Goal: Information Seeking & Learning: Learn about a topic

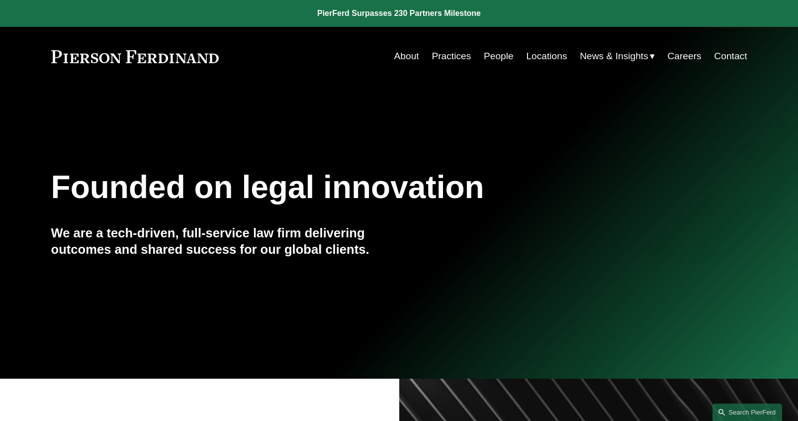
click at [479, 59] on nav "About Practices People Locations News & Insights News Insights Blogs Careers Co…" at bounding box center [570, 56] width 353 height 19
click at [496, 56] on link "People" at bounding box center [499, 56] width 30 height 19
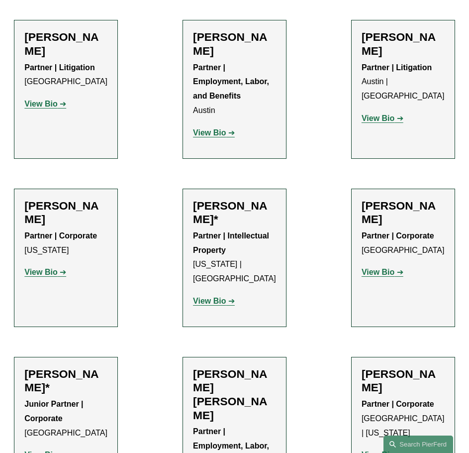
scroll to position [398, 0]
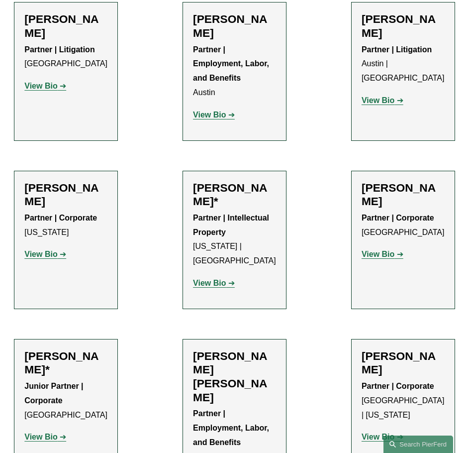
click at [225, 406] on p "Partner | Employment, Labor, and Benefits [GEOGRAPHIC_DATA]" at bounding box center [234, 434] width 83 height 57
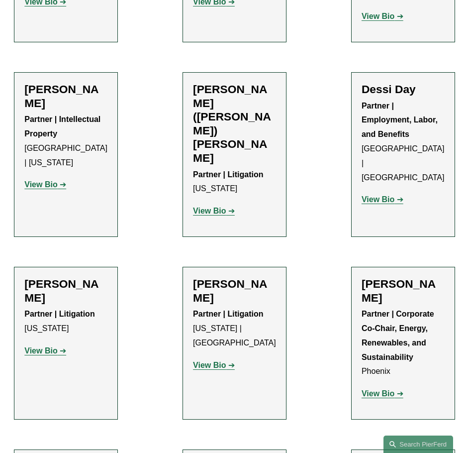
scroll to position [3531, 0]
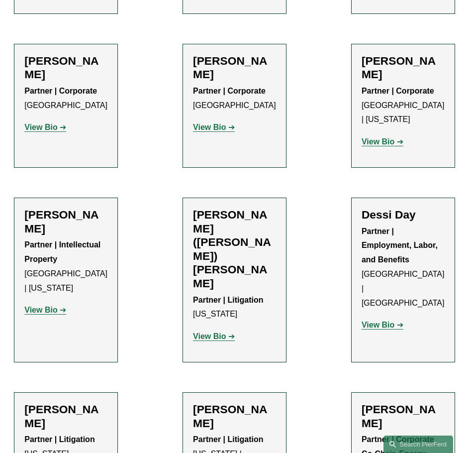
scroll to position [3332, 0]
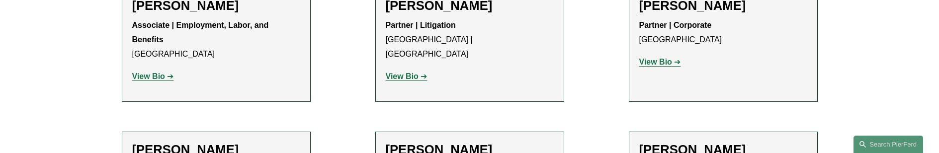
scroll to position [4304, 0]
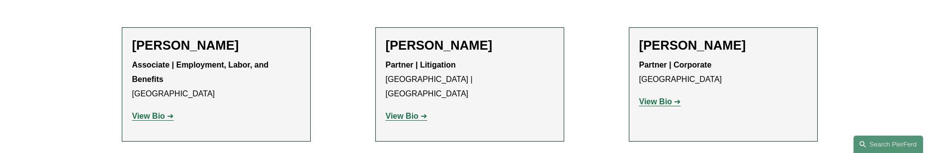
scroll to position [4205, 0]
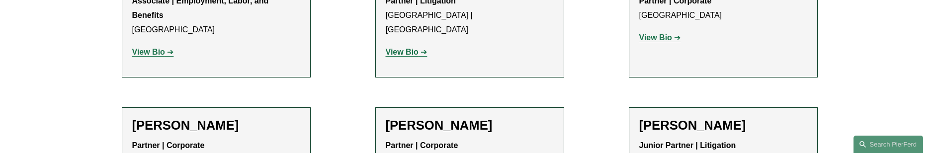
scroll to position [4304, 0]
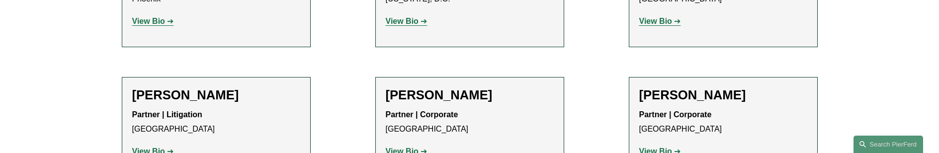
scroll to position [4453, 0]
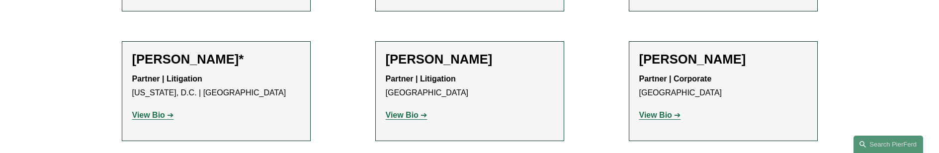
scroll to position [4602, 0]
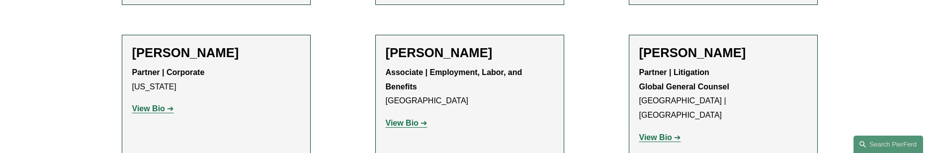
scroll to position [4901, 0]
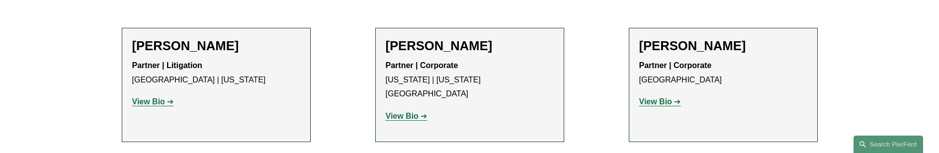
scroll to position [5000, 0]
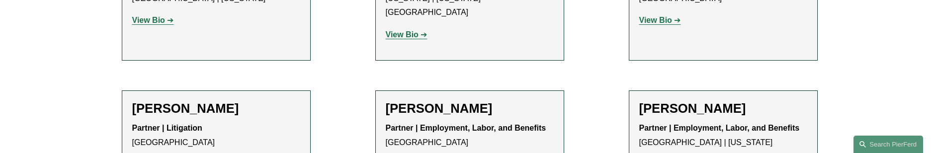
scroll to position [5149, 0]
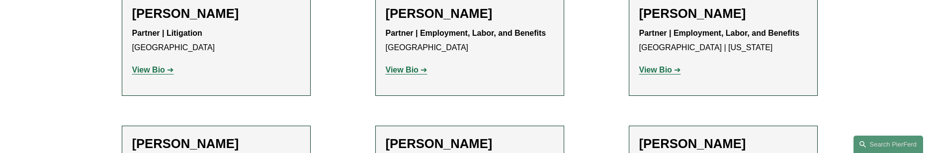
scroll to position [5249, 0]
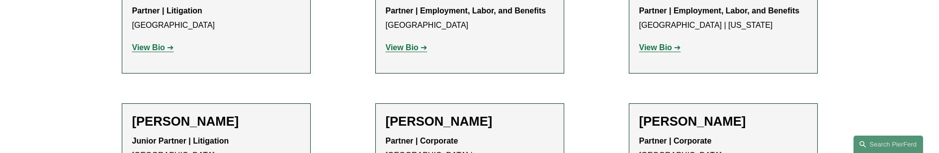
drag, startPoint x: 564, startPoint y: 69, endPoint x: 580, endPoint y: 60, distance: 17.6
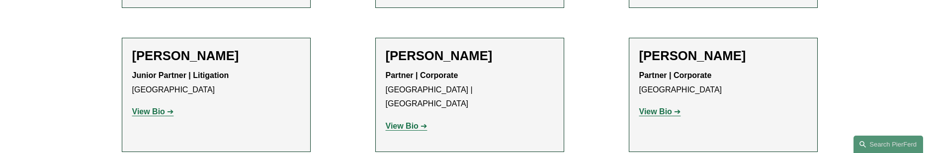
scroll to position [5299, 0]
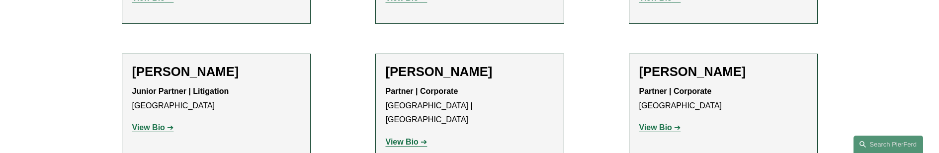
drag, startPoint x: 624, startPoint y: 69, endPoint x: 617, endPoint y: 79, distance: 12.6
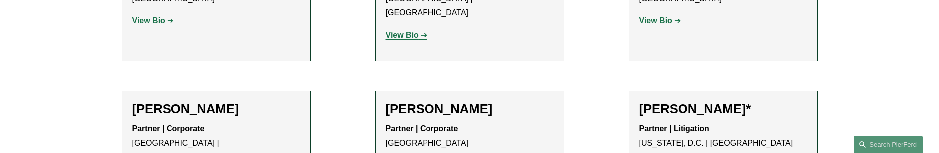
scroll to position [5398, 0]
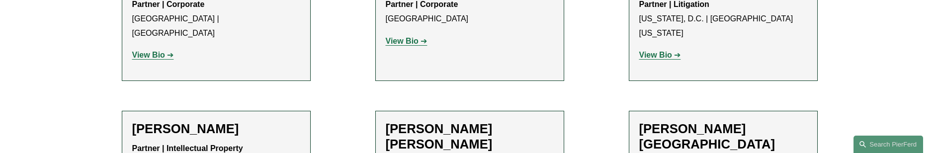
scroll to position [5547, 0]
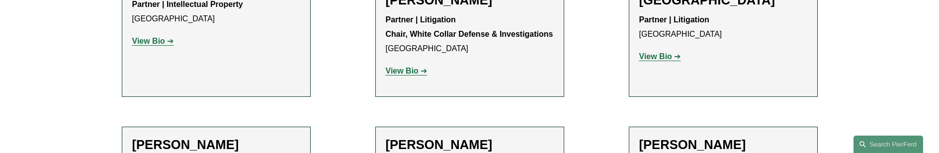
scroll to position [5697, 0]
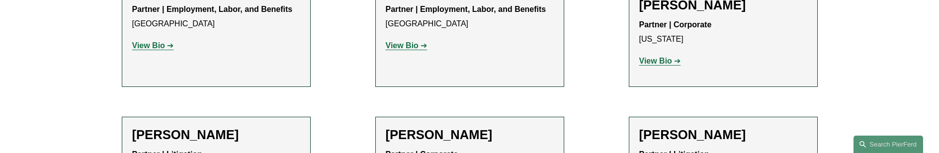
scroll to position [5846, 0]
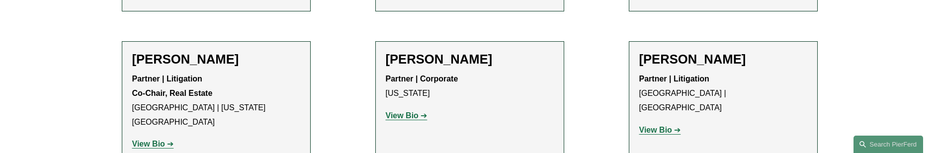
scroll to position [5945, 0]
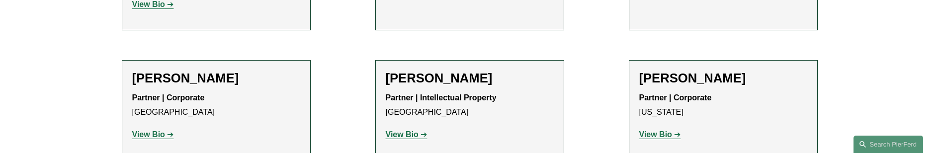
scroll to position [6094, 0]
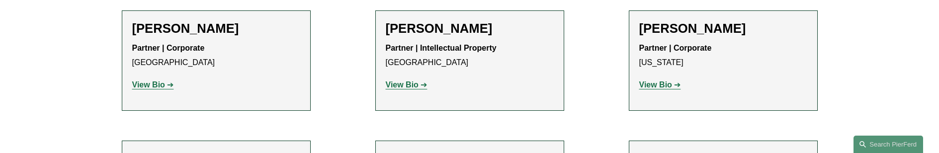
drag, startPoint x: 610, startPoint y: 84, endPoint x: 610, endPoint y: 78, distance: 6.0
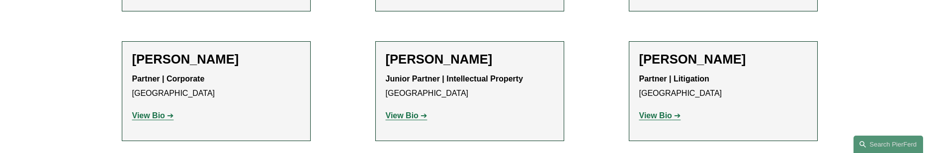
scroll to position [6244, 0]
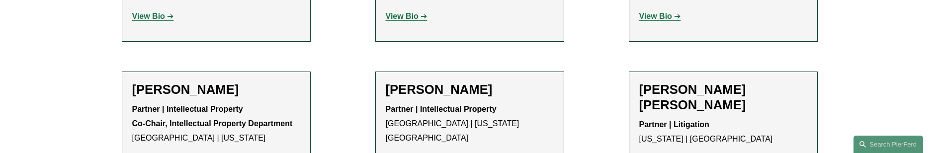
scroll to position [6343, 0]
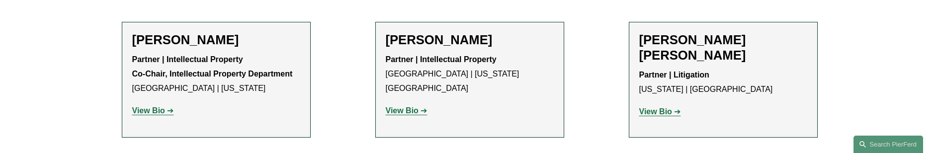
click at [625, 53] on ul "Filter Location All [GEOGRAPHIC_DATA] [GEOGRAPHIC_DATA] [GEOGRAPHIC_DATA] [GEOG…" at bounding box center [469, 151] width 752 height 12344
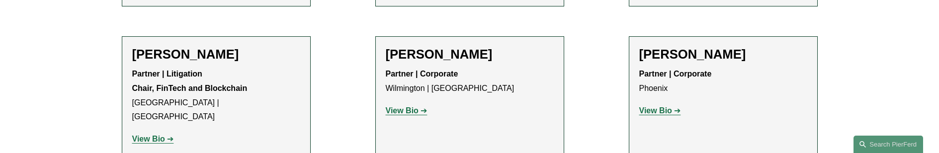
scroll to position [6492, 0]
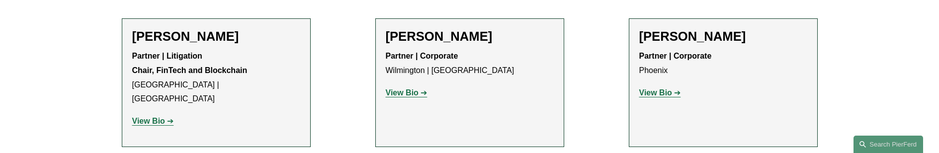
drag, startPoint x: 599, startPoint y: 54, endPoint x: 610, endPoint y: 54, distance: 11.4
click at [599, 54] on ul "Filter Location All [GEOGRAPHIC_DATA] [GEOGRAPHIC_DATA] [GEOGRAPHIC_DATA] [GEOG…" at bounding box center [469, 2] width 752 height 12344
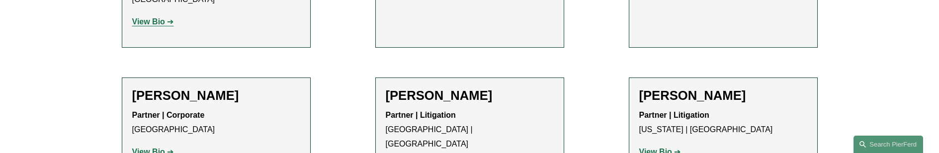
scroll to position [6641, 0]
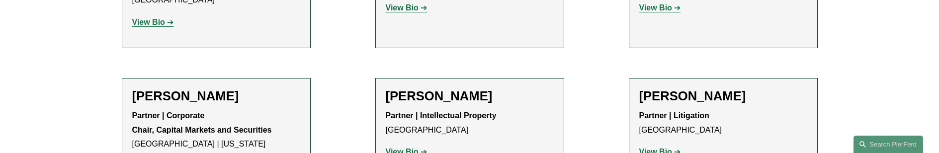
scroll to position [6890, 0]
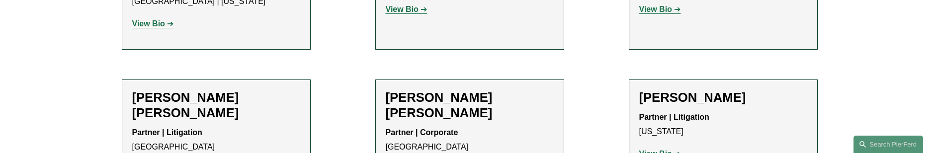
scroll to position [7039, 0]
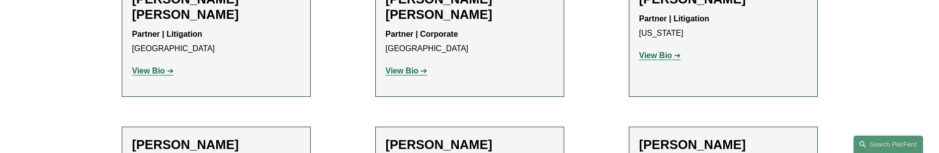
scroll to position [7139, 0]
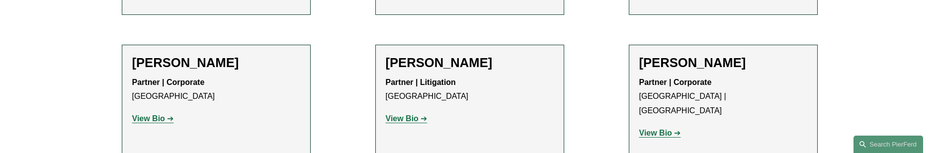
scroll to position [7188, 0]
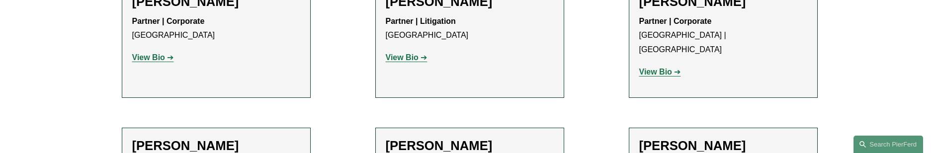
scroll to position [7288, 0]
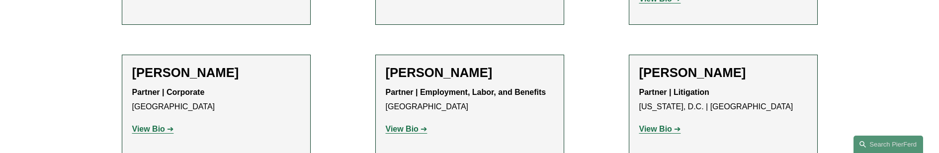
scroll to position [7387, 0]
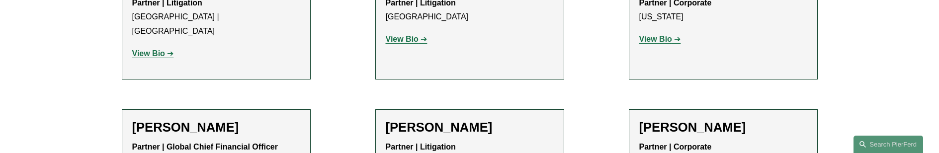
scroll to position [7586, 0]
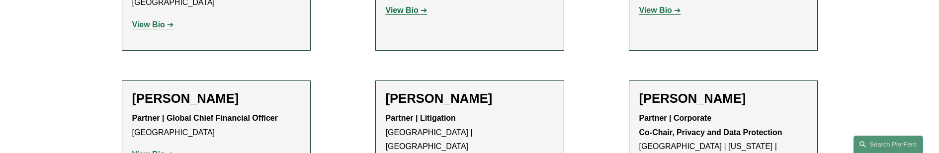
drag, startPoint x: 612, startPoint y: 122, endPoint x: 613, endPoint y: 111, distance: 11.0
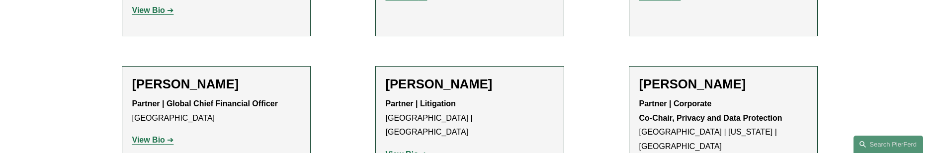
scroll to position [7586, 0]
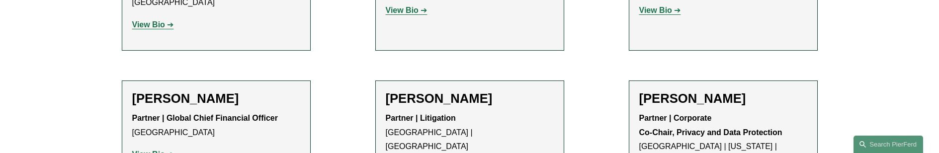
drag, startPoint x: 599, startPoint y: 91, endPoint x: 599, endPoint y: 83, distance: 8.5
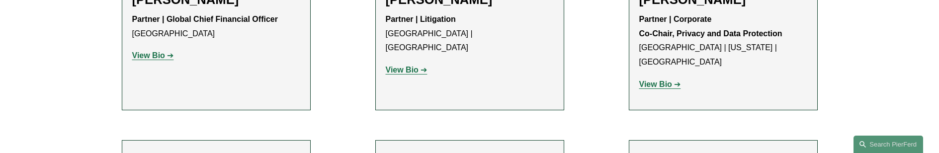
scroll to position [7686, 0]
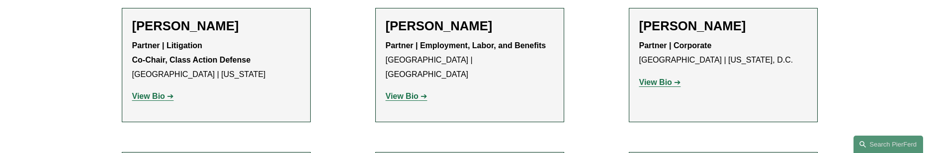
scroll to position [7835, 0]
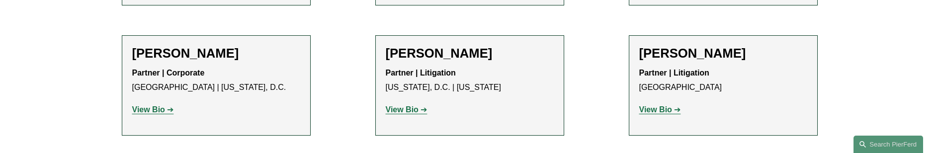
scroll to position [7885, 0]
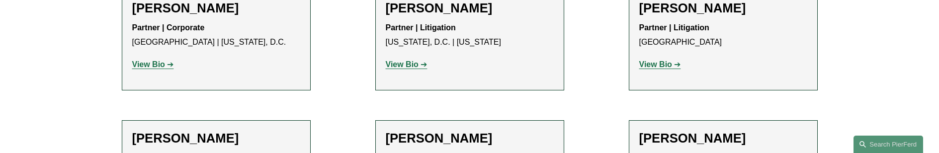
scroll to position [7984, 0]
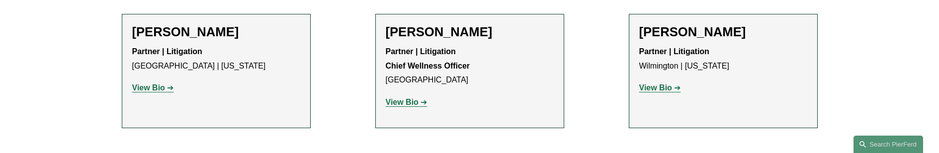
scroll to position [8133, 0]
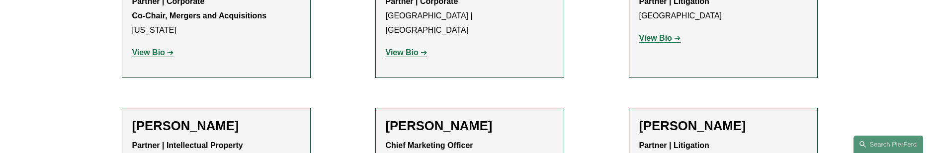
scroll to position [8282, 0]
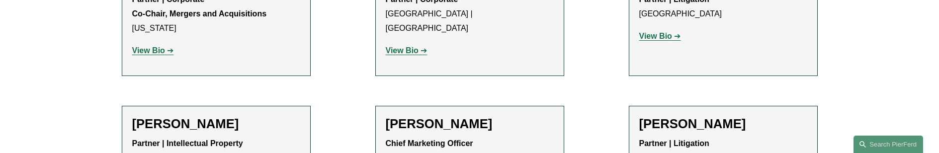
drag, startPoint x: 575, startPoint y: 66, endPoint x: 575, endPoint y: 75, distance: 9.0
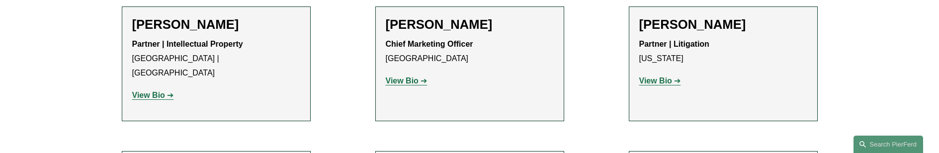
scroll to position [8432, 0]
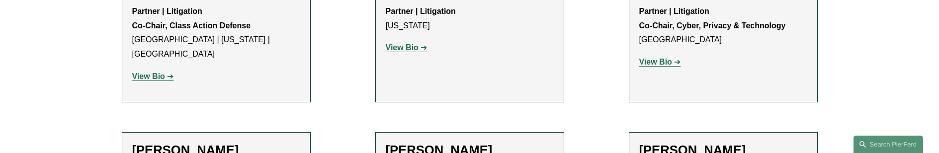
scroll to position [8581, 0]
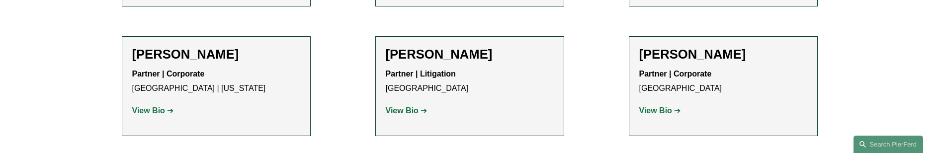
scroll to position [8680, 0]
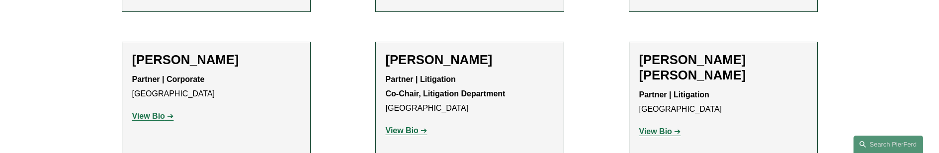
scroll to position [8829, 0]
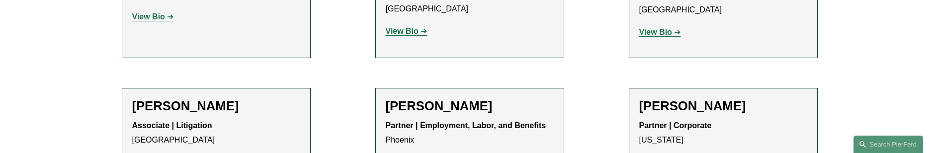
scroll to position [8929, 0]
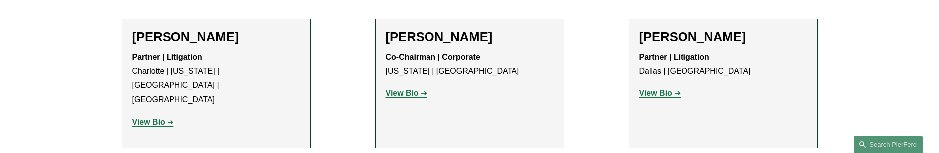
scroll to position [9128, 0]
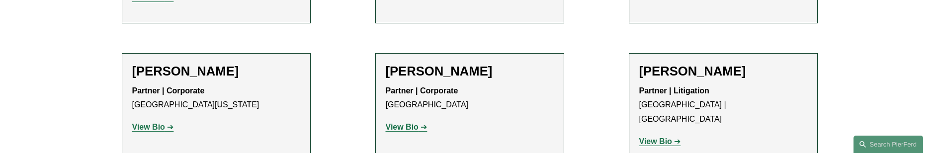
scroll to position [9227, 0]
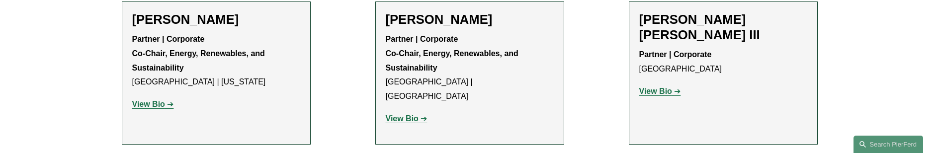
scroll to position [9377, 0]
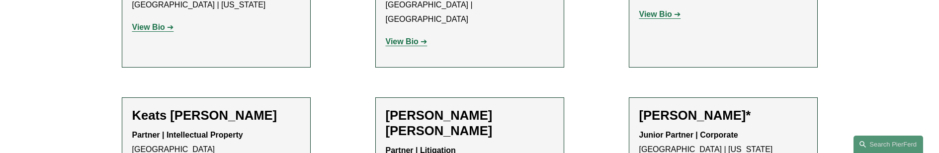
scroll to position [9526, 0]
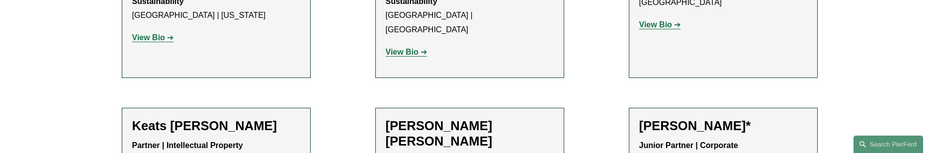
scroll to position [9476, 0]
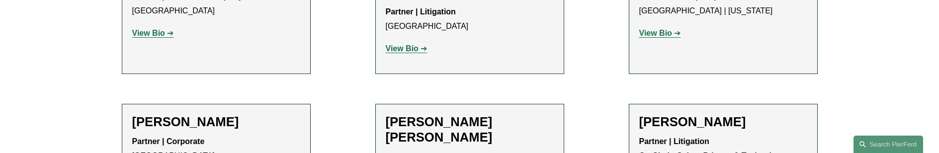
scroll to position [9625, 0]
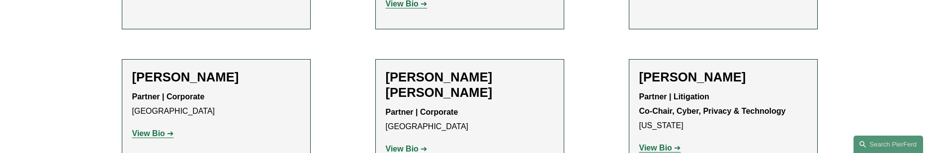
scroll to position [9675, 0]
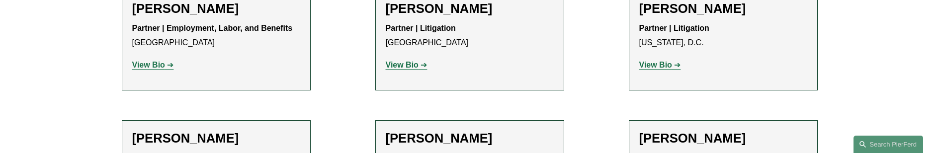
scroll to position [9924, 0]
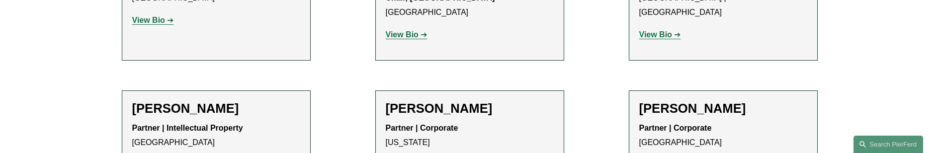
scroll to position [10073, 0]
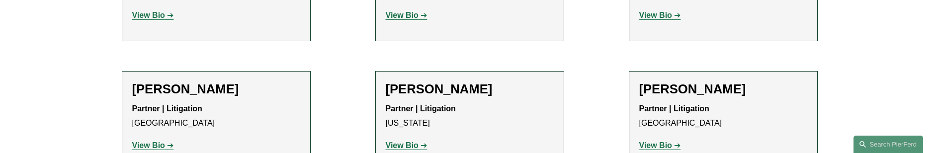
scroll to position [10222, 0]
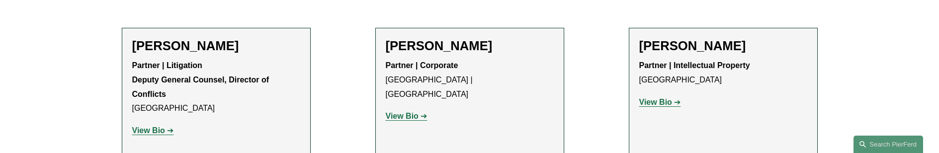
scroll to position [10421, 0]
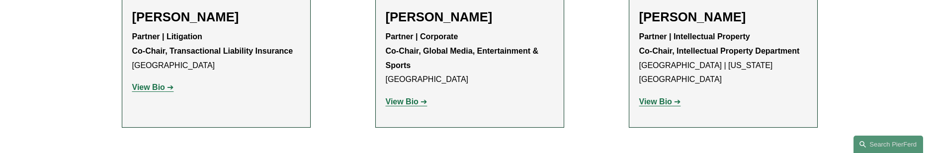
scroll to position [10570, 0]
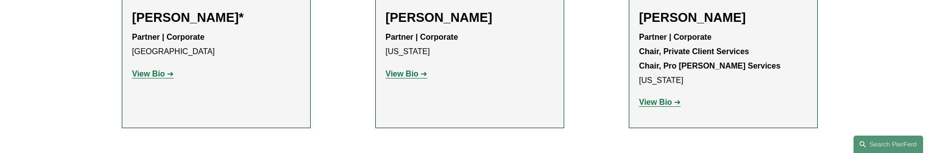
scroll to position [10719, 0]
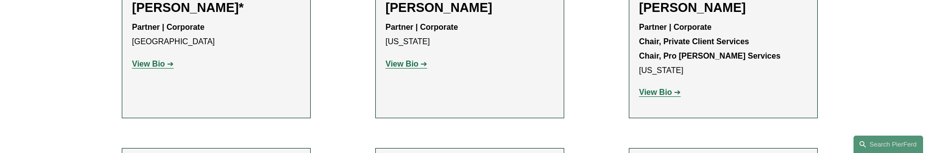
scroll to position [10819, 0]
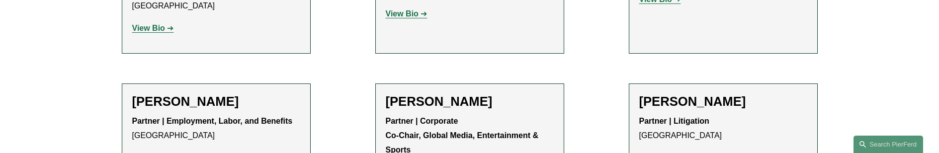
scroll to position [10968, 0]
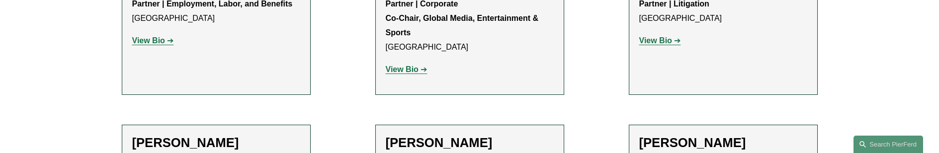
scroll to position [11117, 0]
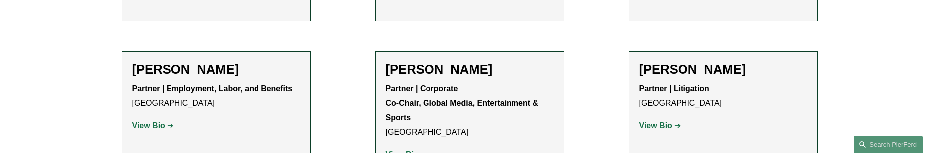
scroll to position [10968, 0]
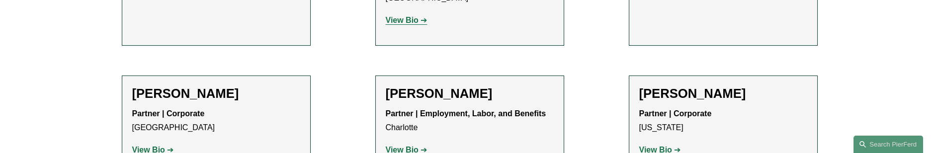
scroll to position [11117, 0]
drag, startPoint x: 580, startPoint y: 83, endPoint x: 588, endPoint y: 57, distance: 27.7
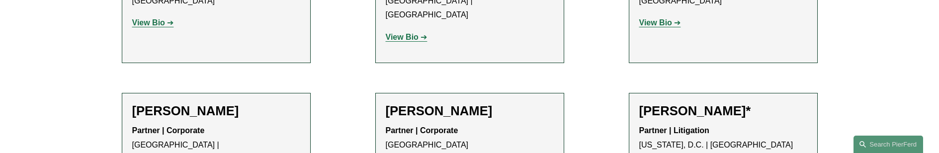
scroll to position [5348, 0]
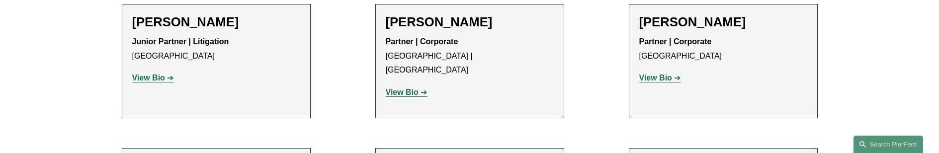
drag, startPoint x: 612, startPoint y: 97, endPoint x: 613, endPoint y: 90, distance: 7.1
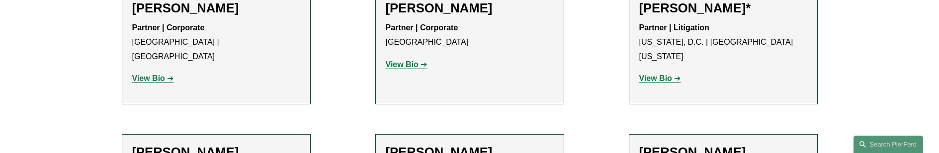
scroll to position [5398, 0]
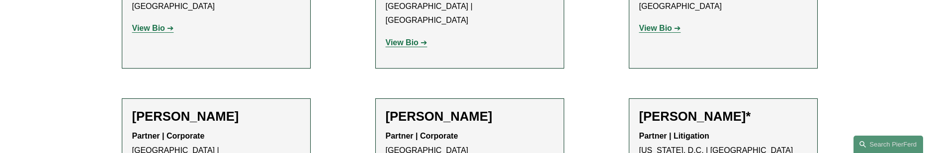
drag, startPoint x: 330, startPoint y: 50, endPoint x: 330, endPoint y: 59, distance: 9.0
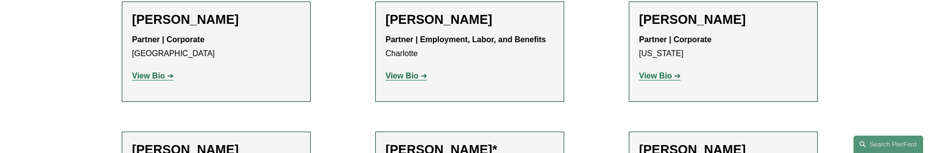
scroll to position [11208, 0]
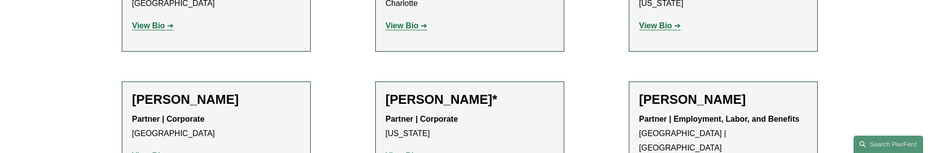
scroll to position [11258, 0]
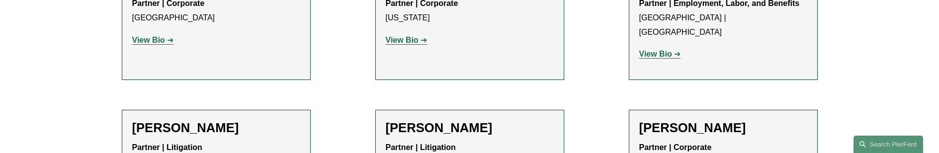
scroll to position [11357, 0]
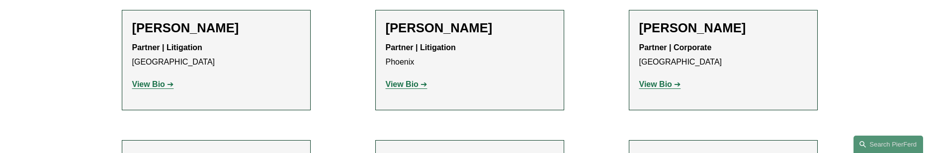
scroll to position [11506, 0]
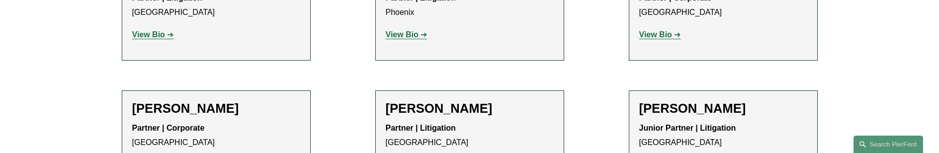
drag, startPoint x: 590, startPoint y: 97, endPoint x: 591, endPoint y: 92, distance: 5.5
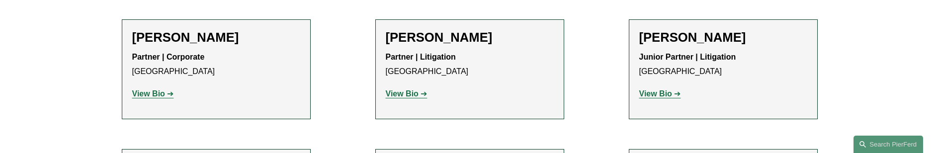
scroll to position [11606, 0]
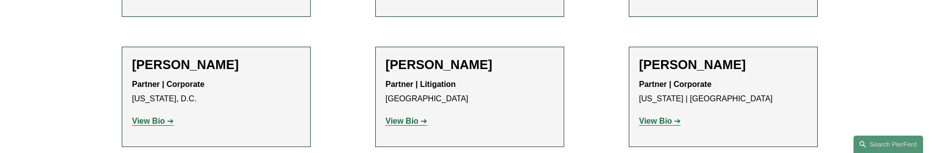
scroll to position [11656, 0]
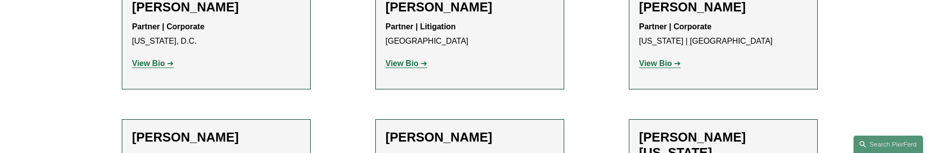
scroll to position [11755, 0]
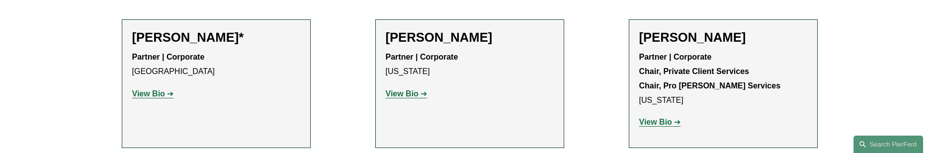
scroll to position [10711, 0]
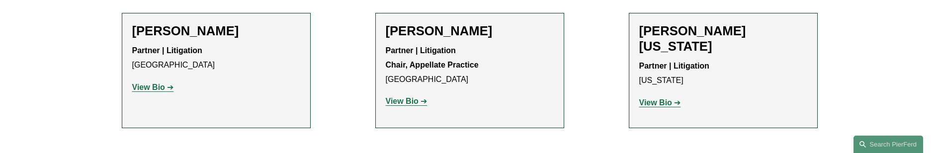
scroll to position [11855, 0]
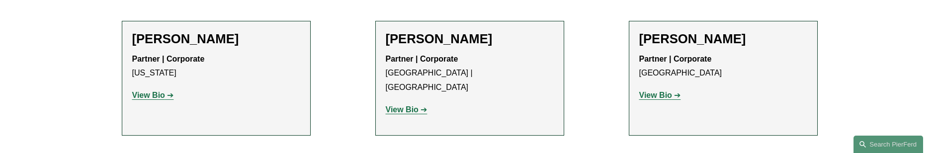
scroll to position [12004, 0]
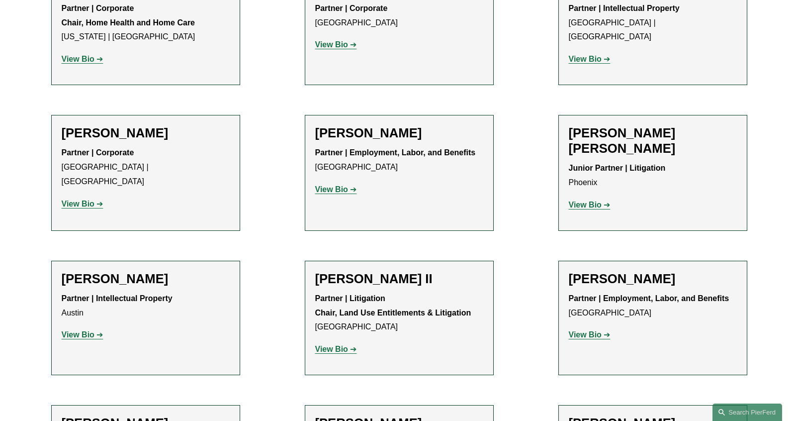
scroll to position [871, 0]
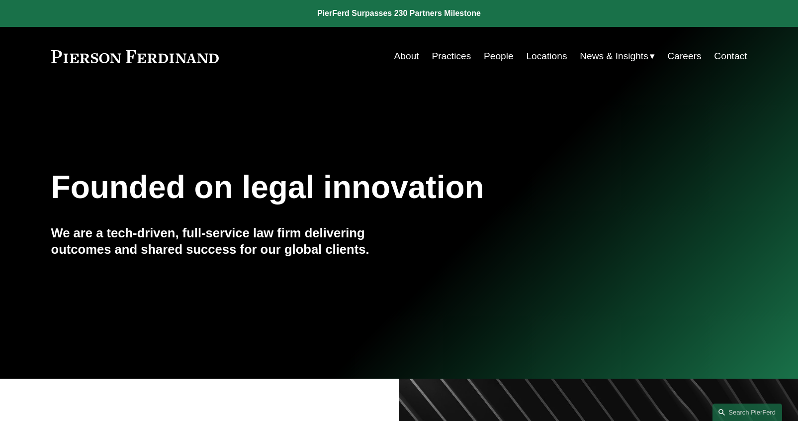
click at [507, 54] on link "People" at bounding box center [499, 56] width 30 height 19
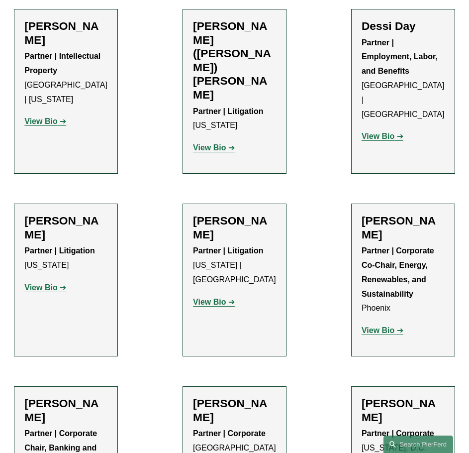
scroll to position [3581, 0]
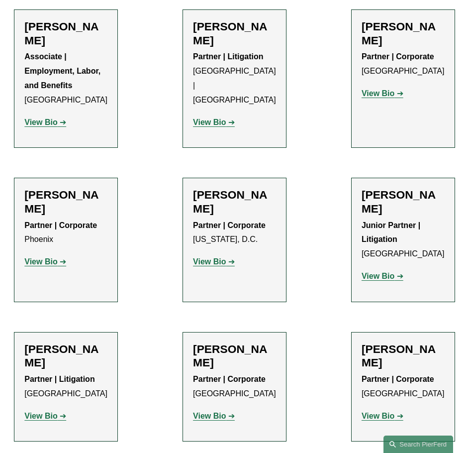
scroll to position [5172, 0]
